Goal: Transaction & Acquisition: Purchase product/service

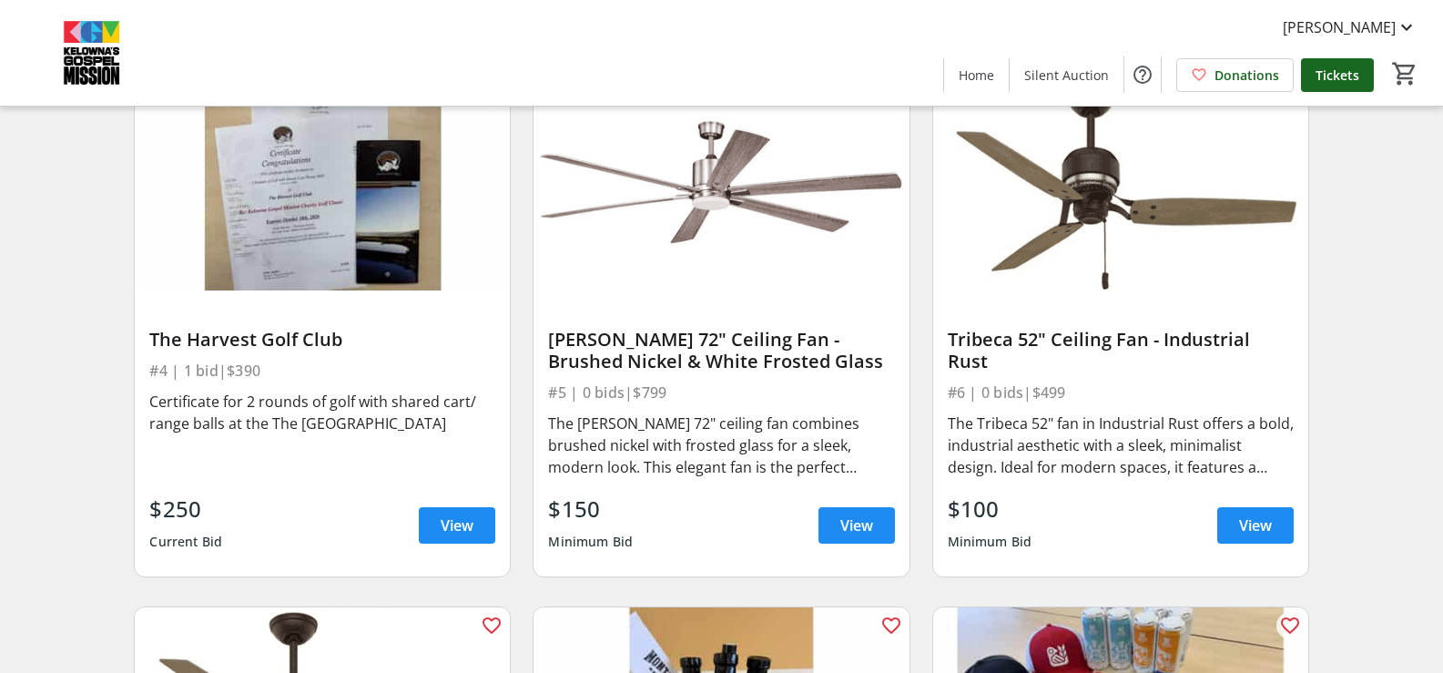
scroll to position [728, 0]
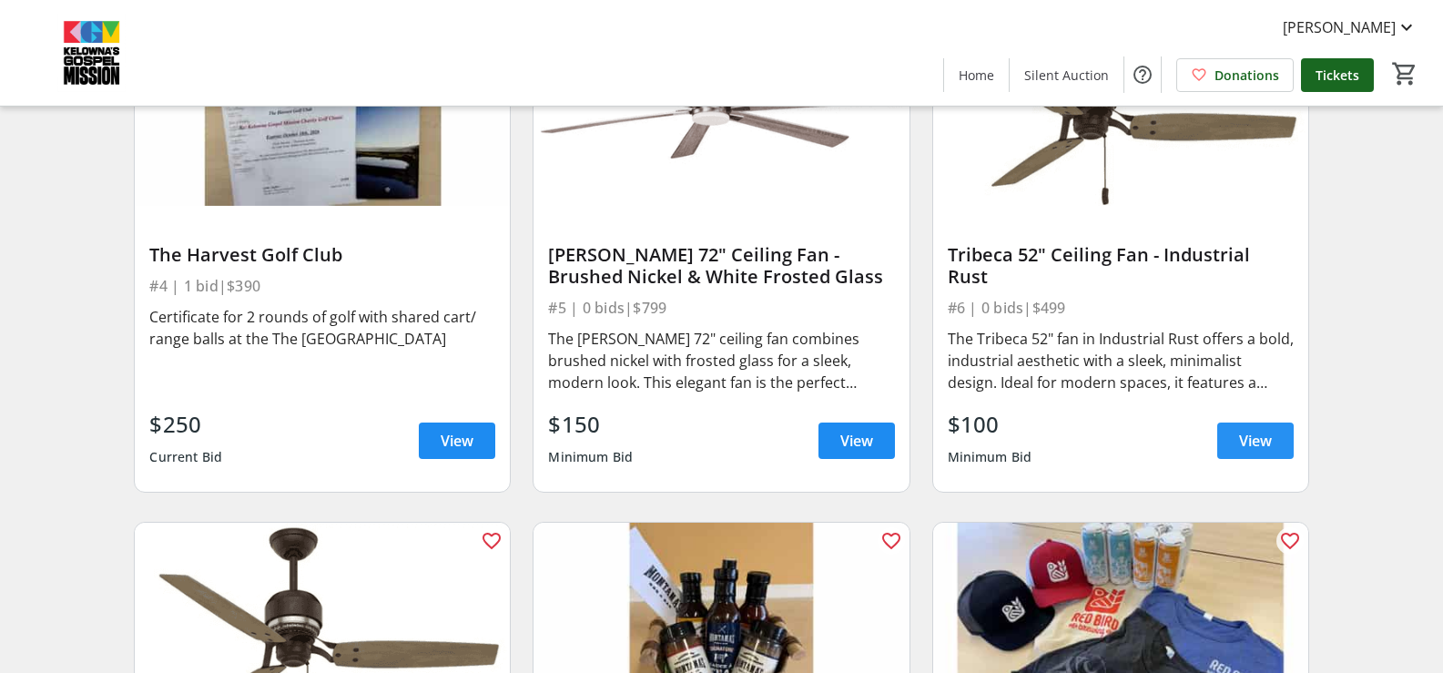
click at [1257, 443] on span "View" at bounding box center [1255, 441] width 33 height 22
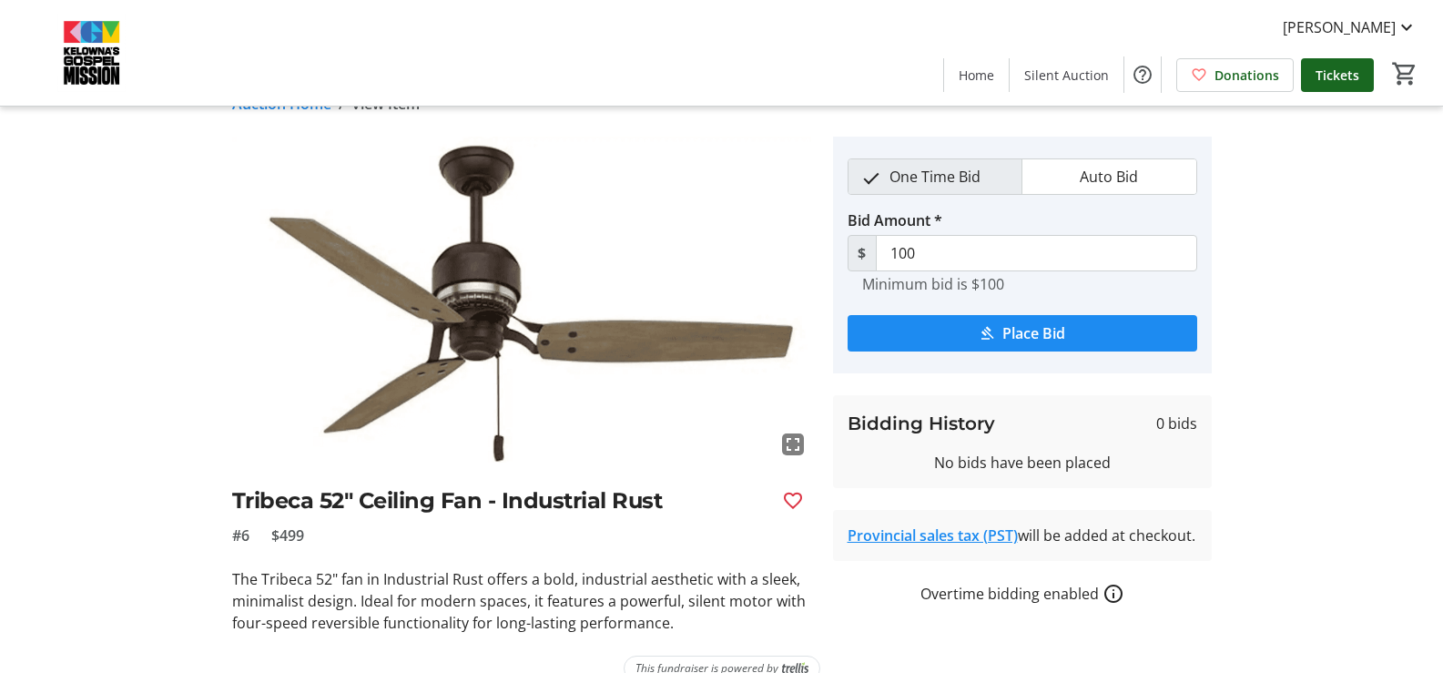
scroll to position [66, 0]
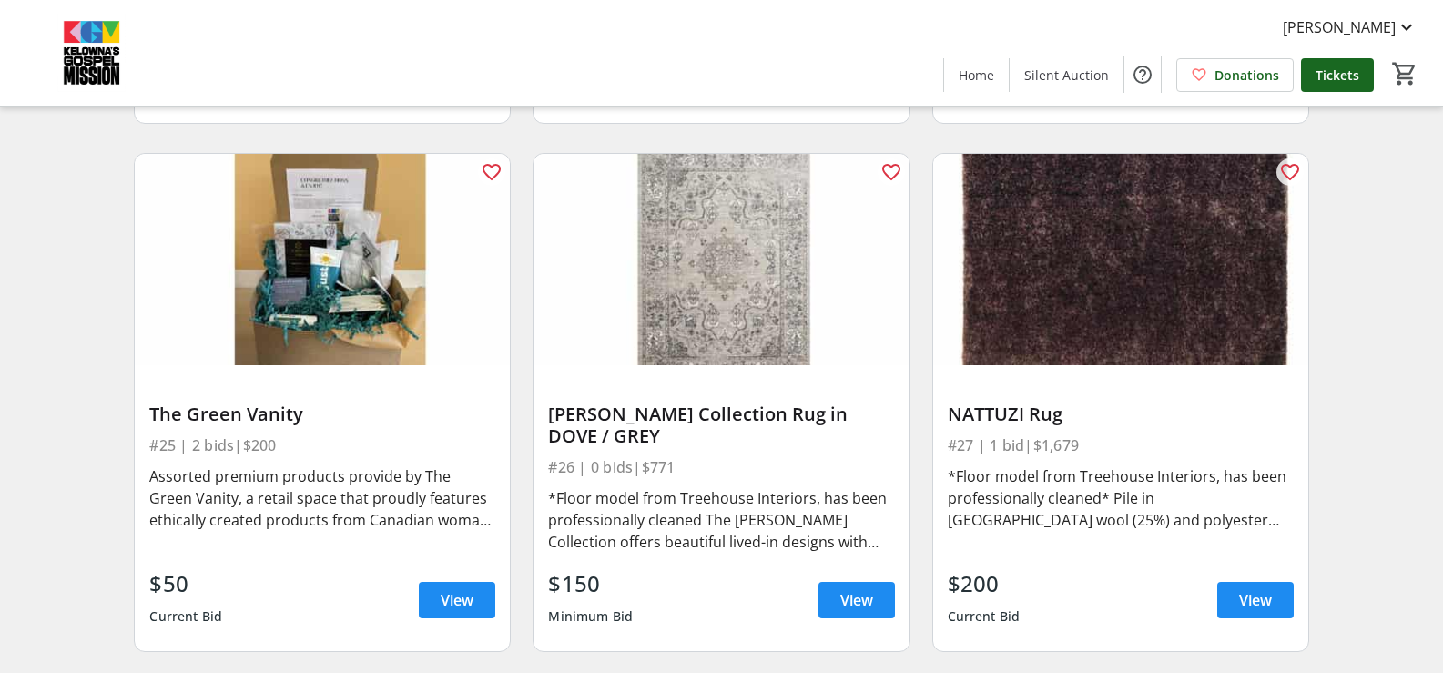
scroll to position [4265, 0]
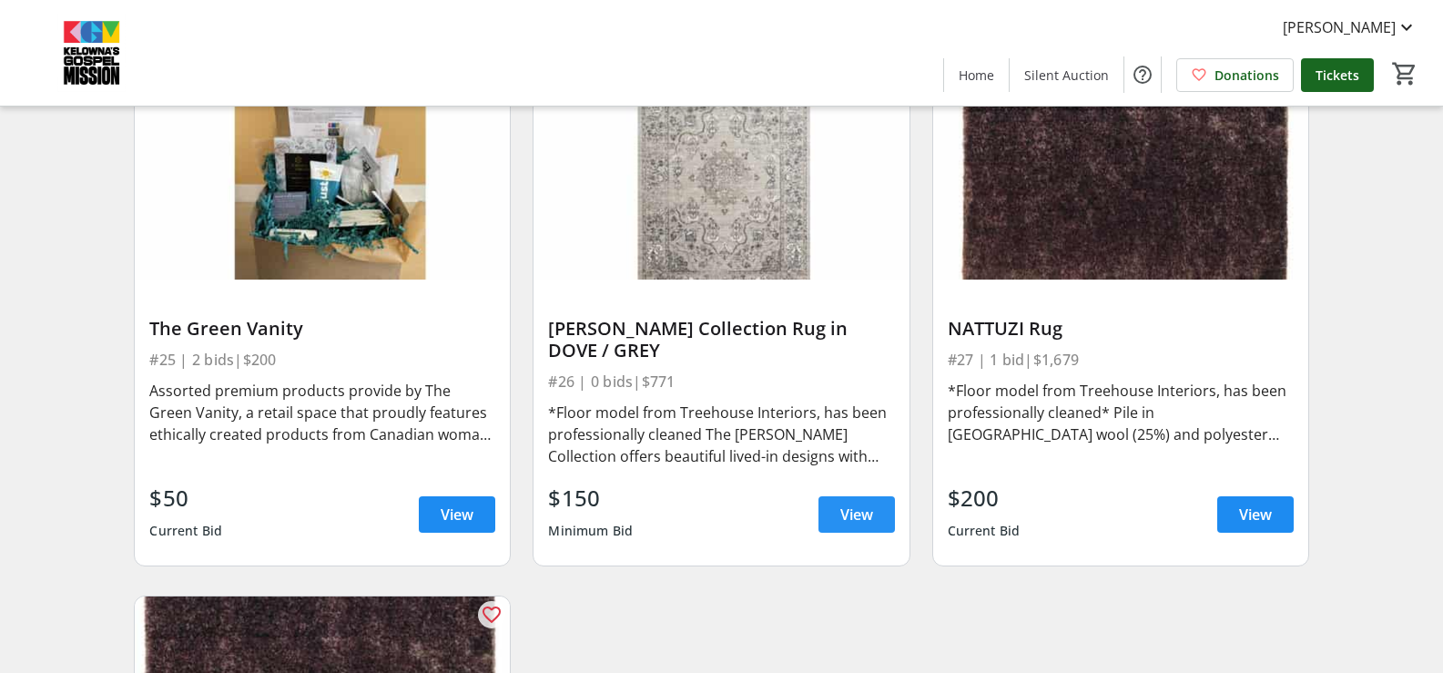
click at [865, 515] on span "View" at bounding box center [856, 515] width 33 height 22
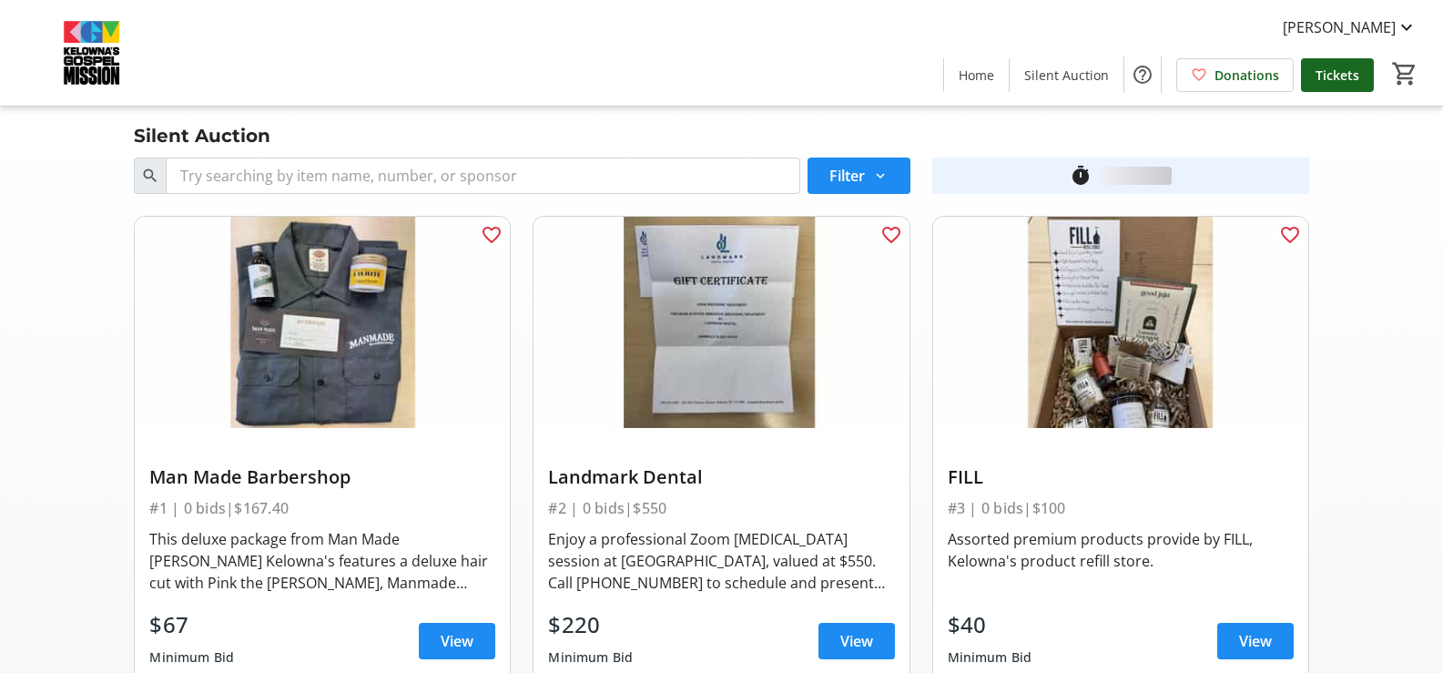
scroll to position [4265, 0]
